Goal: Entertainment & Leisure: Consume media (video, audio)

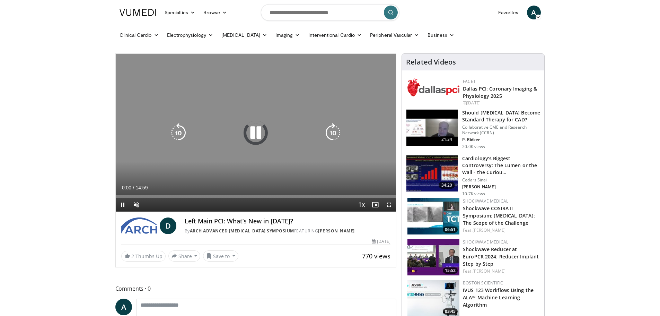
click at [254, 131] on icon "Video Player" at bounding box center [255, 132] width 19 height 19
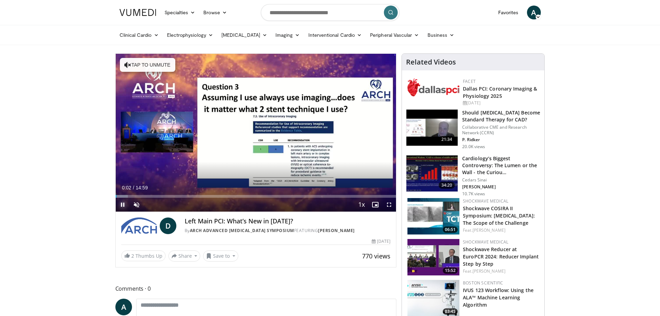
click at [124, 203] on span "Video Player" at bounding box center [123, 204] width 14 height 14
click at [155, 202] on div "49%" at bounding box center [155, 204] width 24 height 14
click at [155, 204] on div "47%" at bounding box center [155, 204] width 20 height 2
click at [122, 203] on span "Video Player" at bounding box center [123, 204] width 14 height 14
click at [162, 204] on div "86%" at bounding box center [155, 204] width 20 height 2
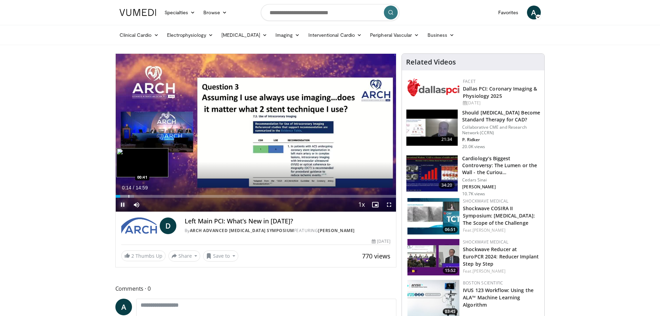
click at [128, 193] on div "Loaded : 6.61% 00:14 00:41" at bounding box center [256, 194] width 281 height 7
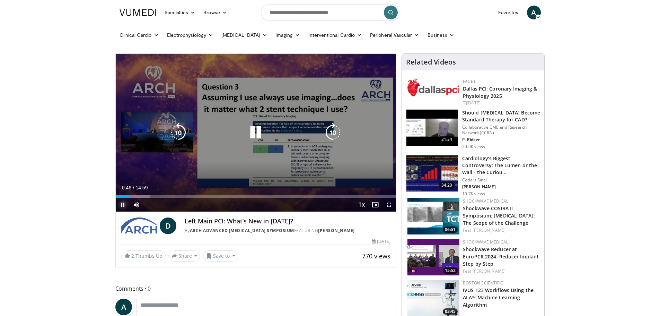
click at [138, 195] on div "Loaded : 12.13% 00:46 01:14" at bounding box center [256, 196] width 281 height 3
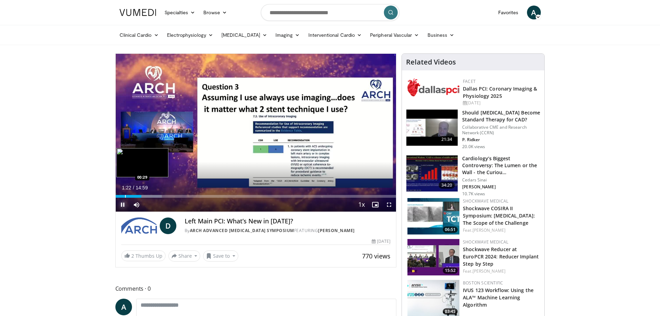
click at [125, 195] on div "Progress Bar" at bounding box center [125, 196] width 1 height 3
click at [120, 196] on div "Progress Bar" at bounding box center [120, 196] width 1 height 3
click at [122, 195] on div "Progress Bar" at bounding box center [122, 196] width 1 height 3
click at [143, 195] on div "Progress Bar" at bounding box center [143, 196] width 1 height 3
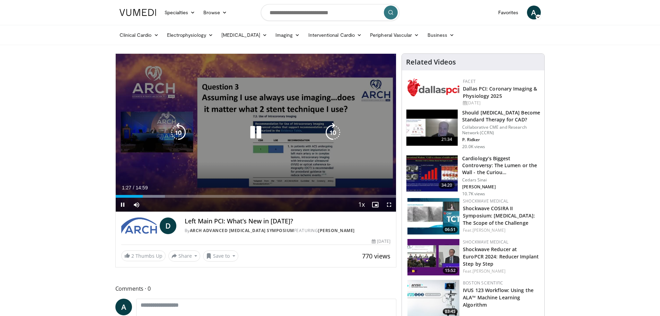
click at [174, 162] on div "10 seconds Tap to unmute" at bounding box center [256, 133] width 281 height 158
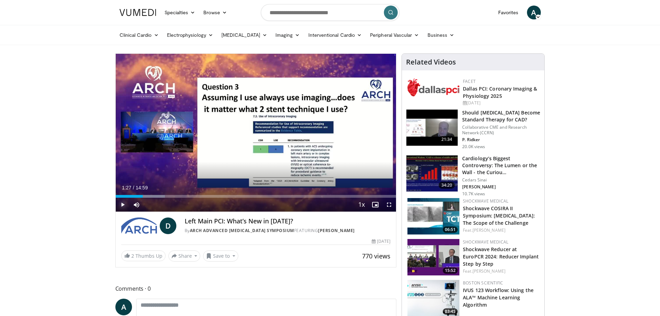
click at [122, 203] on span "Video Player" at bounding box center [123, 204] width 14 height 14
drag, startPoint x: 162, startPoint y: 205, endPoint x: 168, endPoint y: 206, distance: 6.1
click at [168, 206] on div "Mute 100%" at bounding box center [154, 204] width 49 height 14
